Goal: Information Seeking & Learning: Learn about a topic

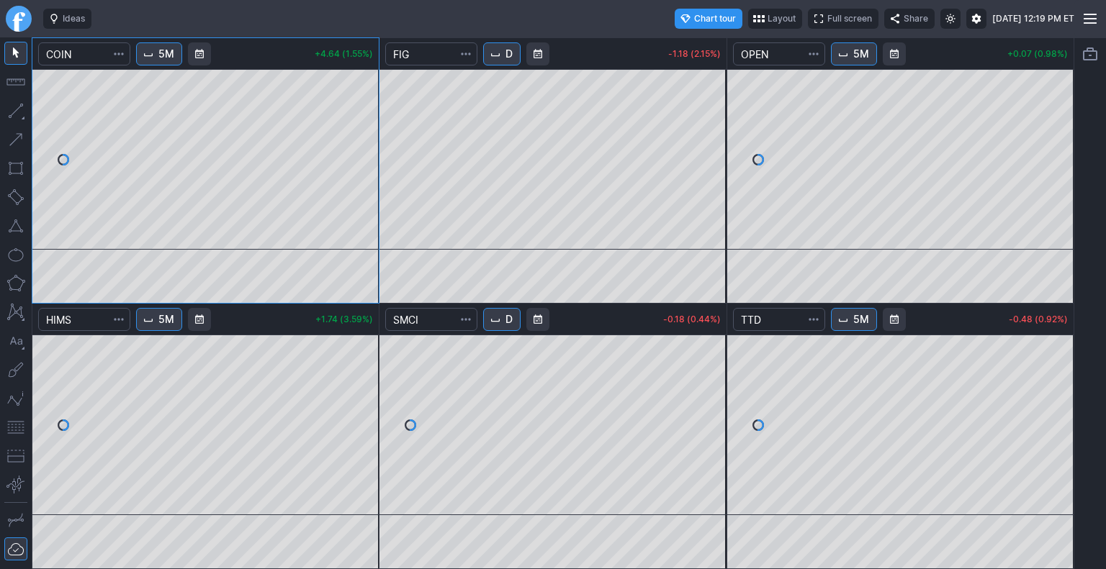
click at [23, 30] on link "Finviz.com" at bounding box center [19, 19] width 26 height 26
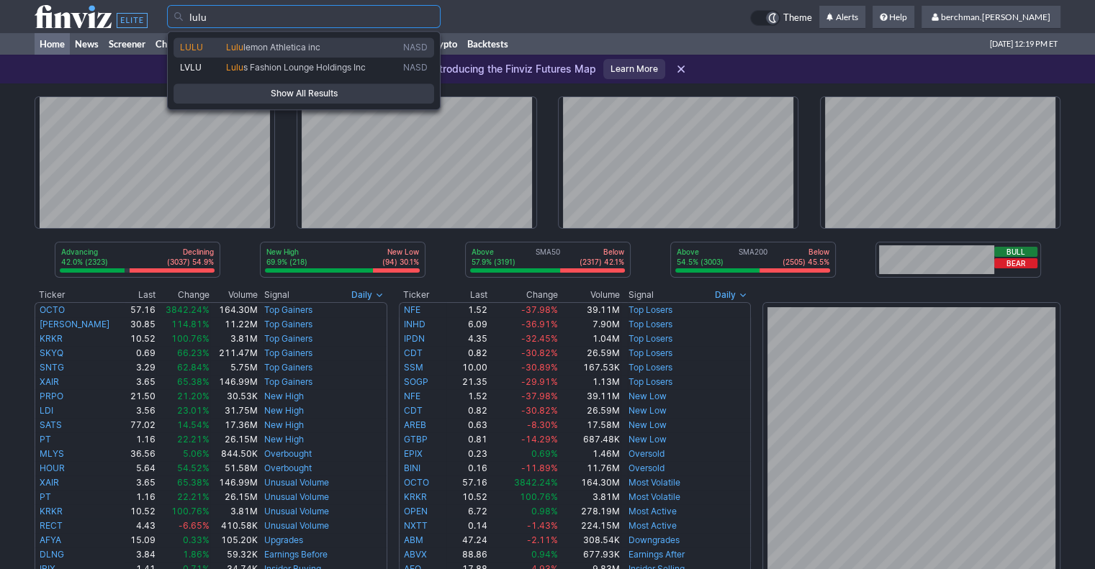
click at [261, 43] on span "lemon Athletica inc" at bounding box center [281, 47] width 77 height 11
type input "LULU"
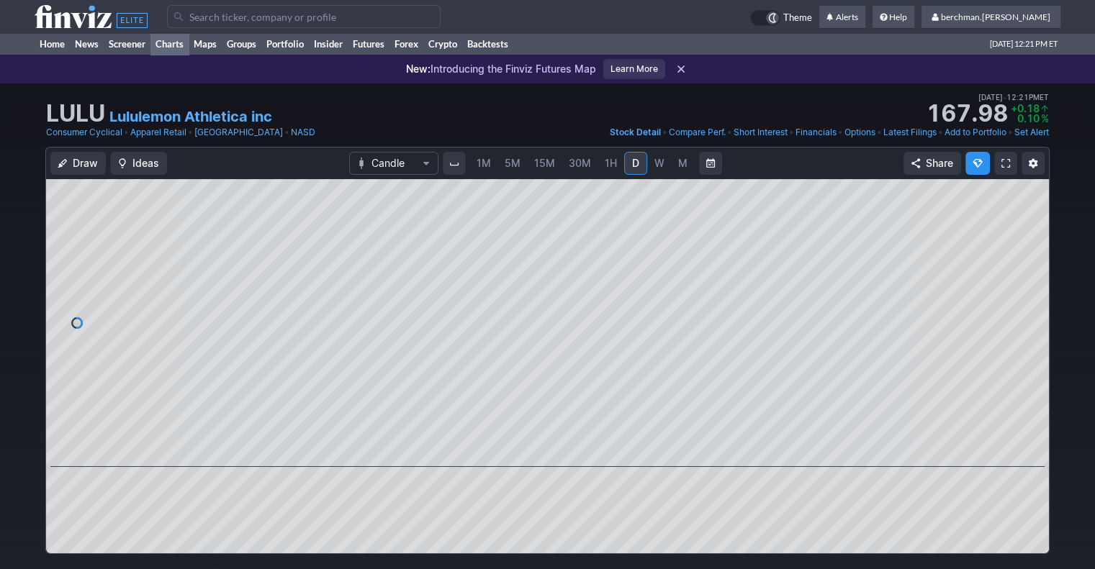
click at [181, 35] on link "Charts" at bounding box center [169, 44] width 38 height 22
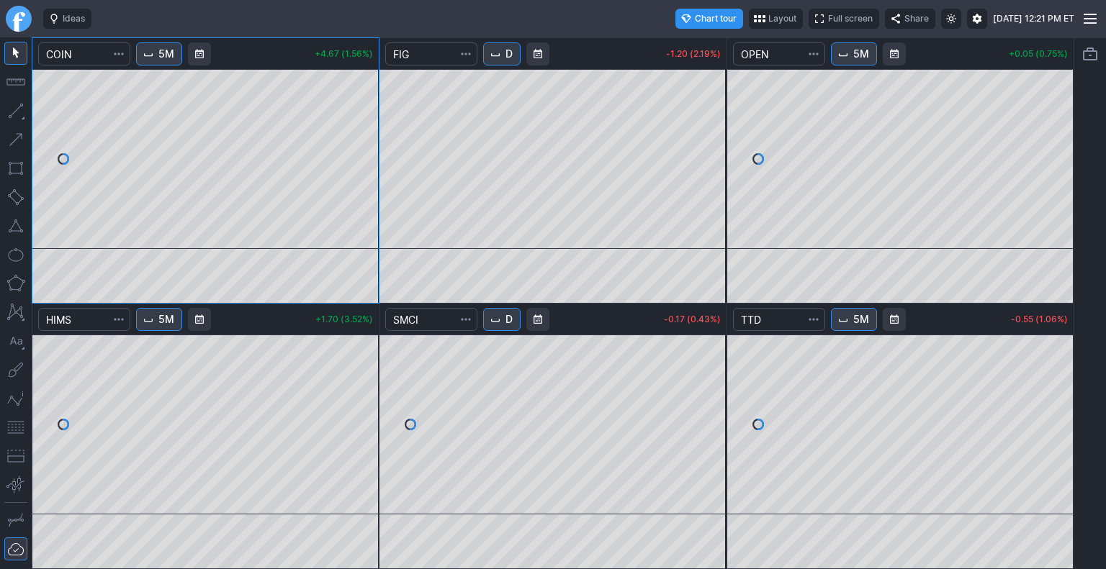
click at [26, 20] on link "Finviz.com" at bounding box center [19, 19] width 26 height 26
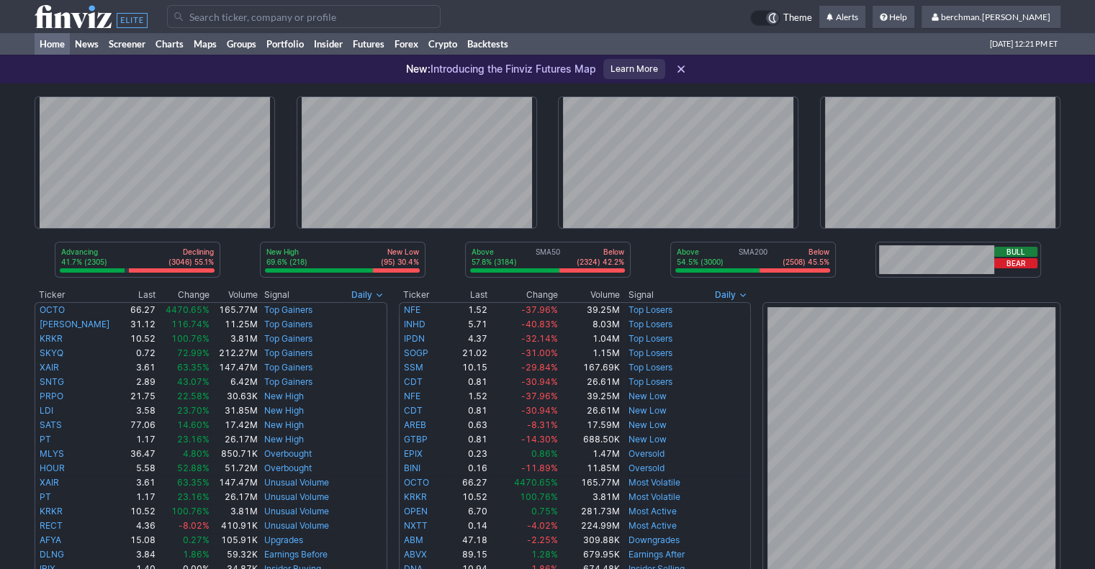
drag, startPoint x: 0, startPoint y: 0, endPoint x: 301, endPoint y: 19, distance: 301.5
click at [301, 19] on input "Search" at bounding box center [304, 16] width 274 height 23
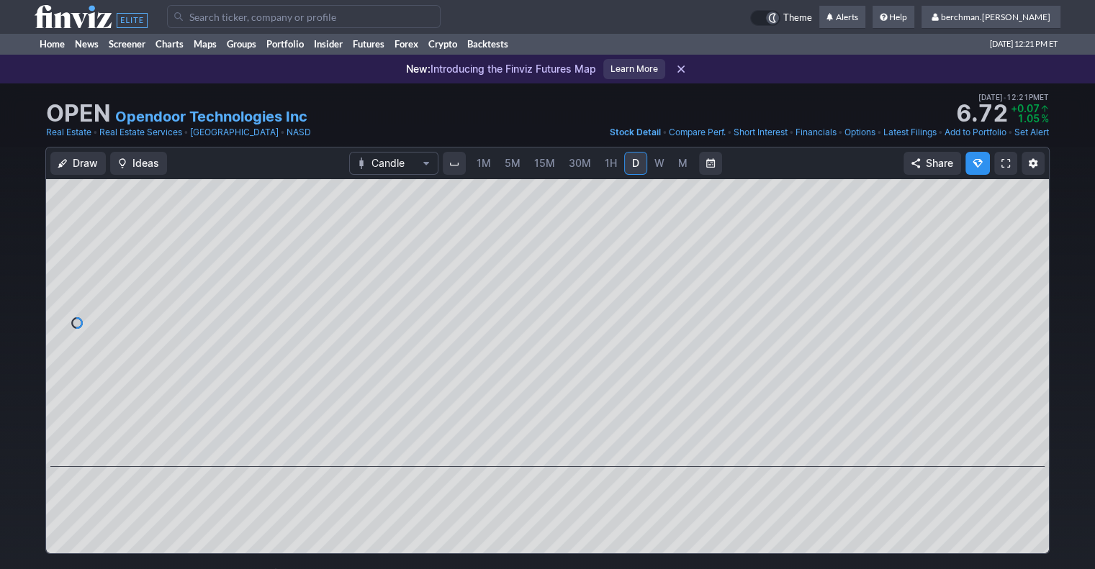
click at [297, 28] on td at bounding box center [458, 16] width 583 height 33
click at [299, 18] on input "Search" at bounding box center [304, 16] width 274 height 23
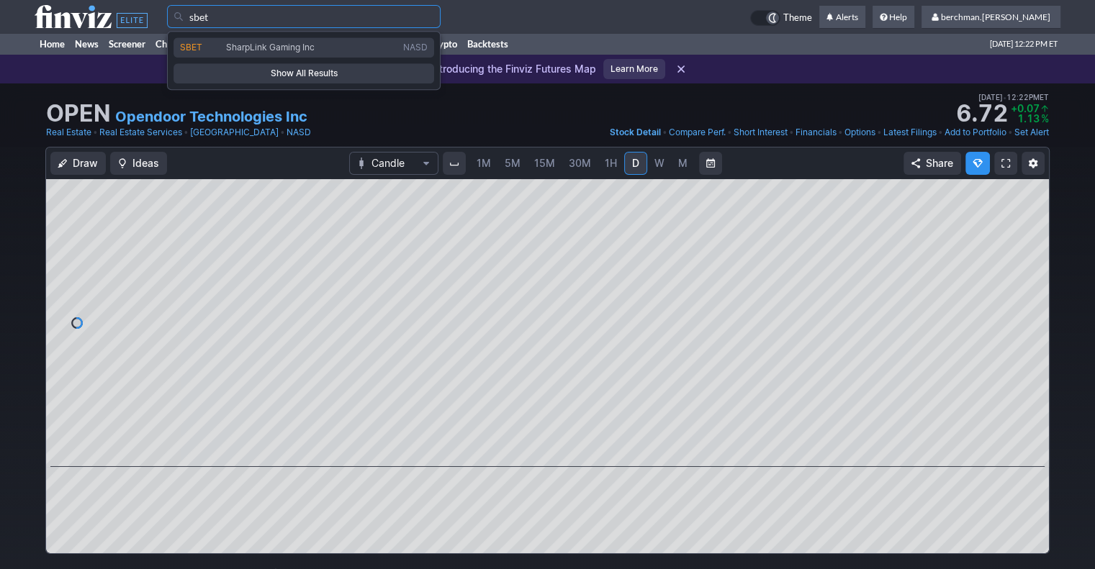
click at [253, 53] on span "SharpLink Gaming Inc" at bounding box center [311, 48] width 177 height 12
type input "SBET"
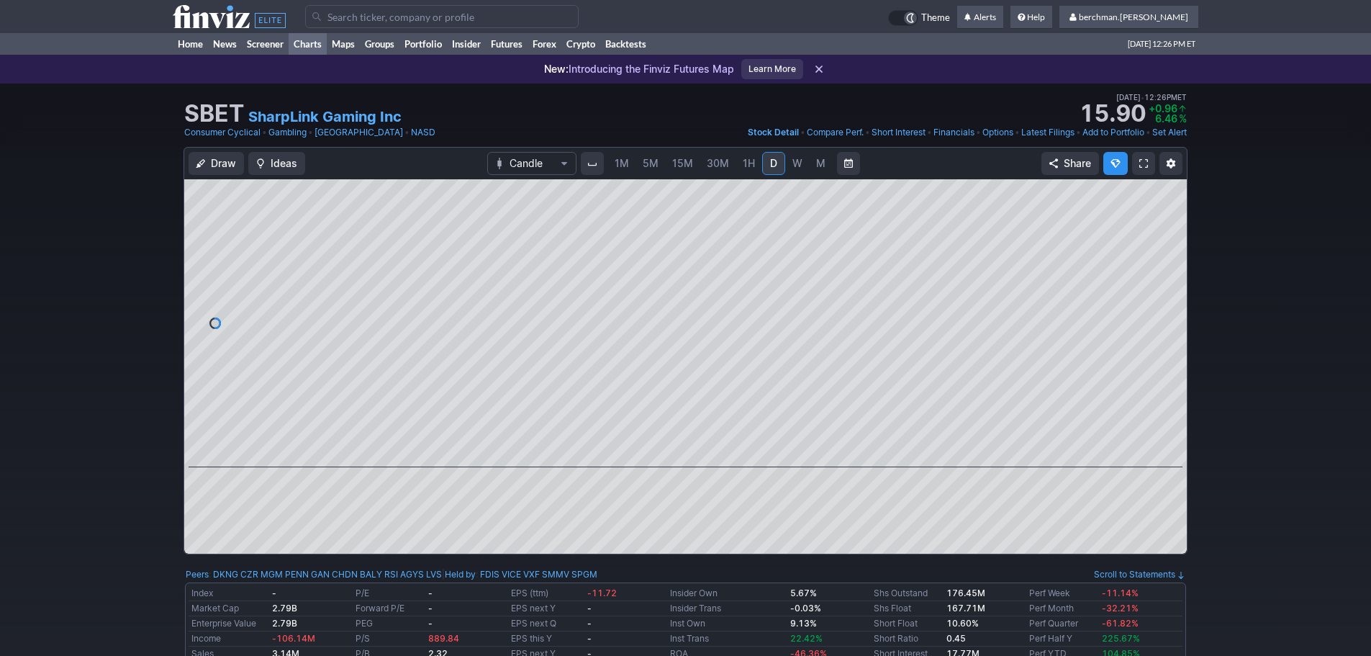
click at [307, 45] on link "Charts" at bounding box center [308, 44] width 38 height 22
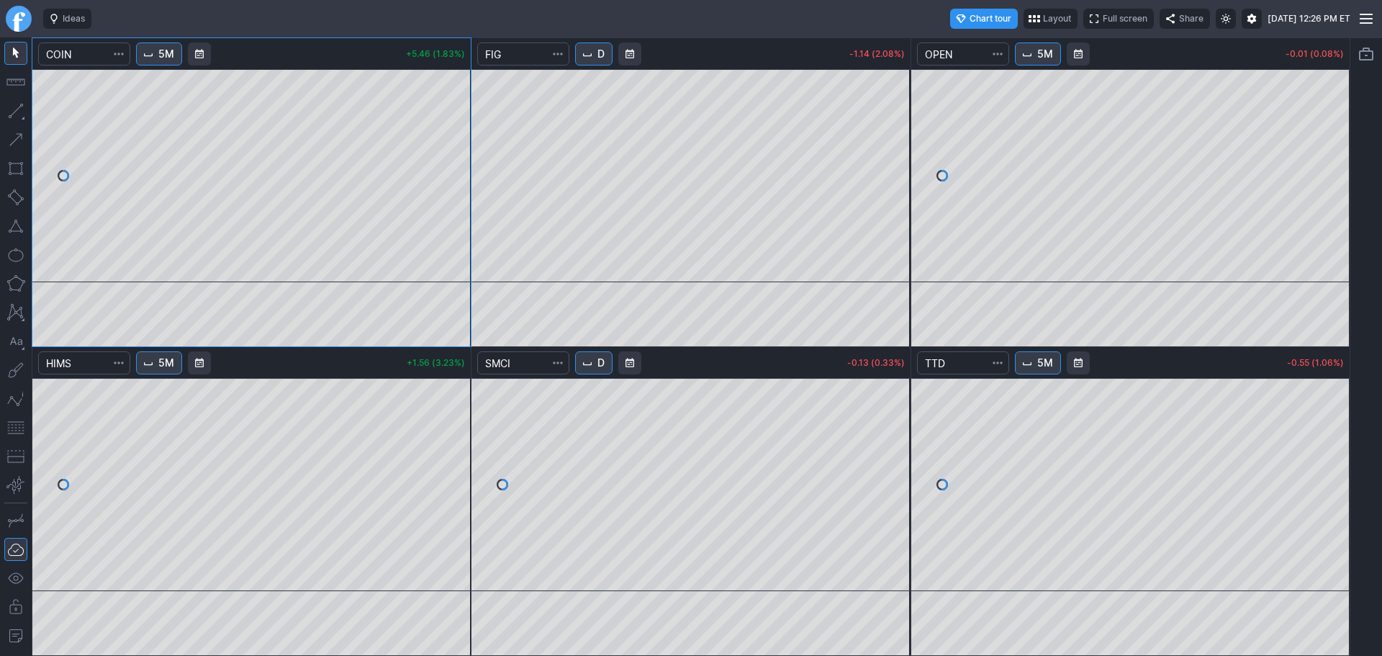
click at [160, 57] on button "5M" at bounding box center [159, 53] width 46 height 23
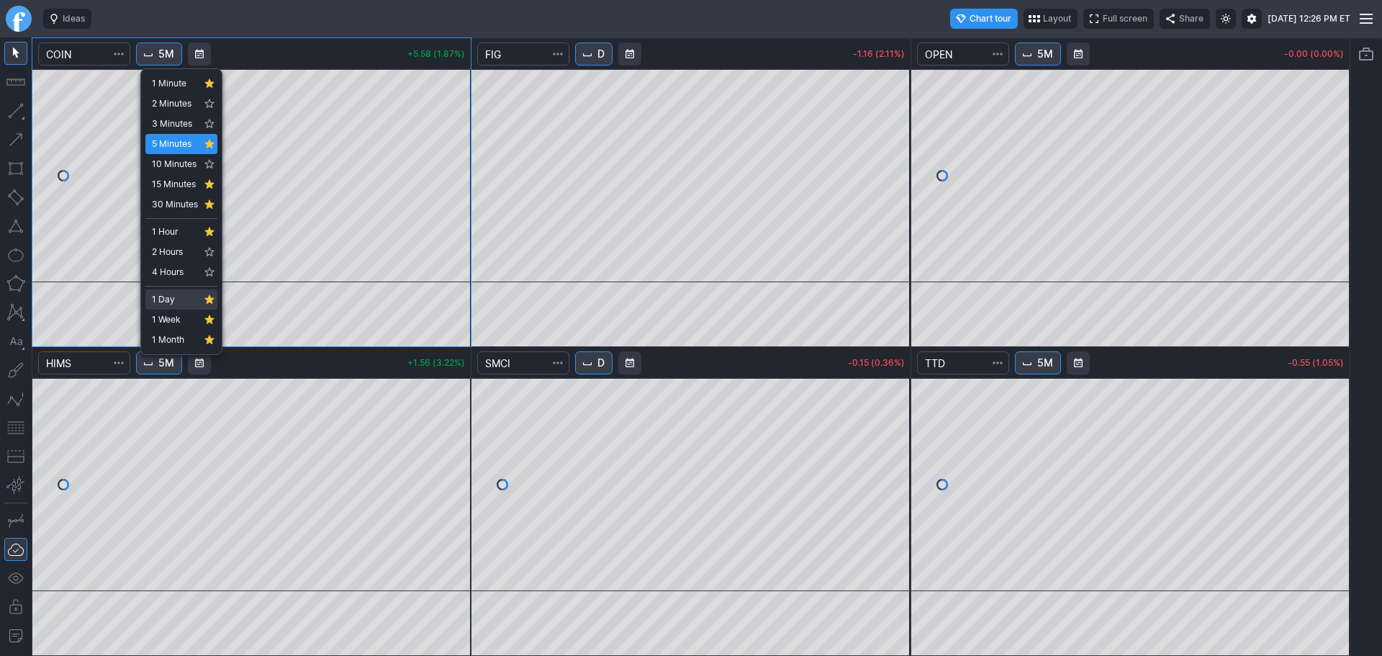
click at [174, 301] on span "1 Day" at bounding box center [175, 299] width 46 height 14
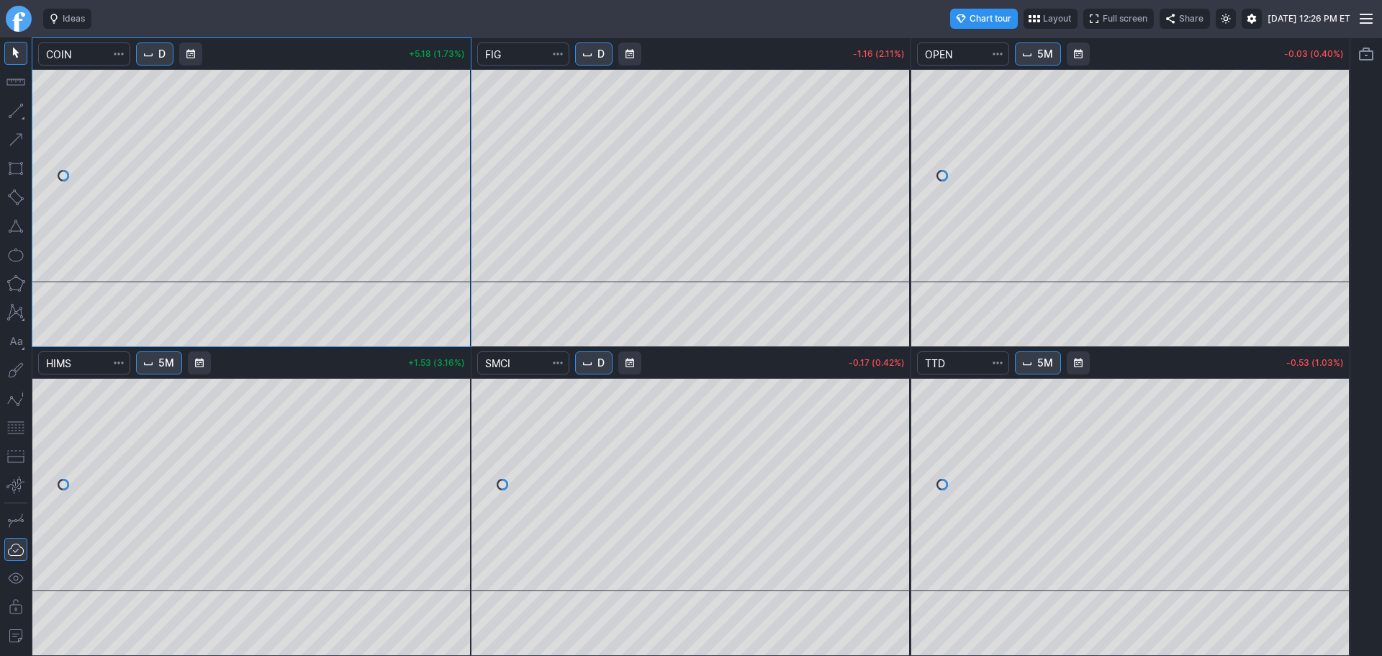
click at [37, 18] on div at bounding box center [18, 18] width 37 height 37
click at [32, 20] on div at bounding box center [18, 18] width 37 height 37
click at [18, 24] on link "Finviz.com" at bounding box center [19, 19] width 26 height 26
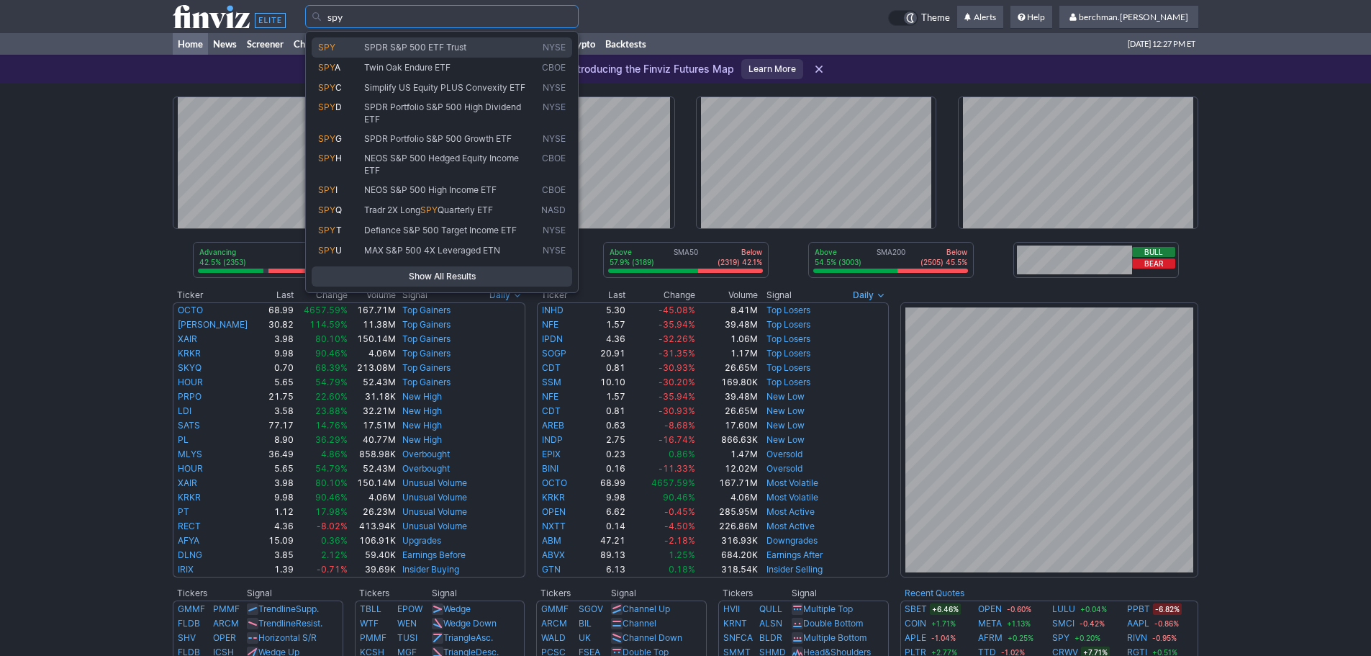
click at [528, 57] on link "SPY SPDR S&P 500 ETF Trust NYSE" at bounding box center [442, 47] width 261 height 20
type input "SPY"
